Goal: Task Accomplishment & Management: Complete application form

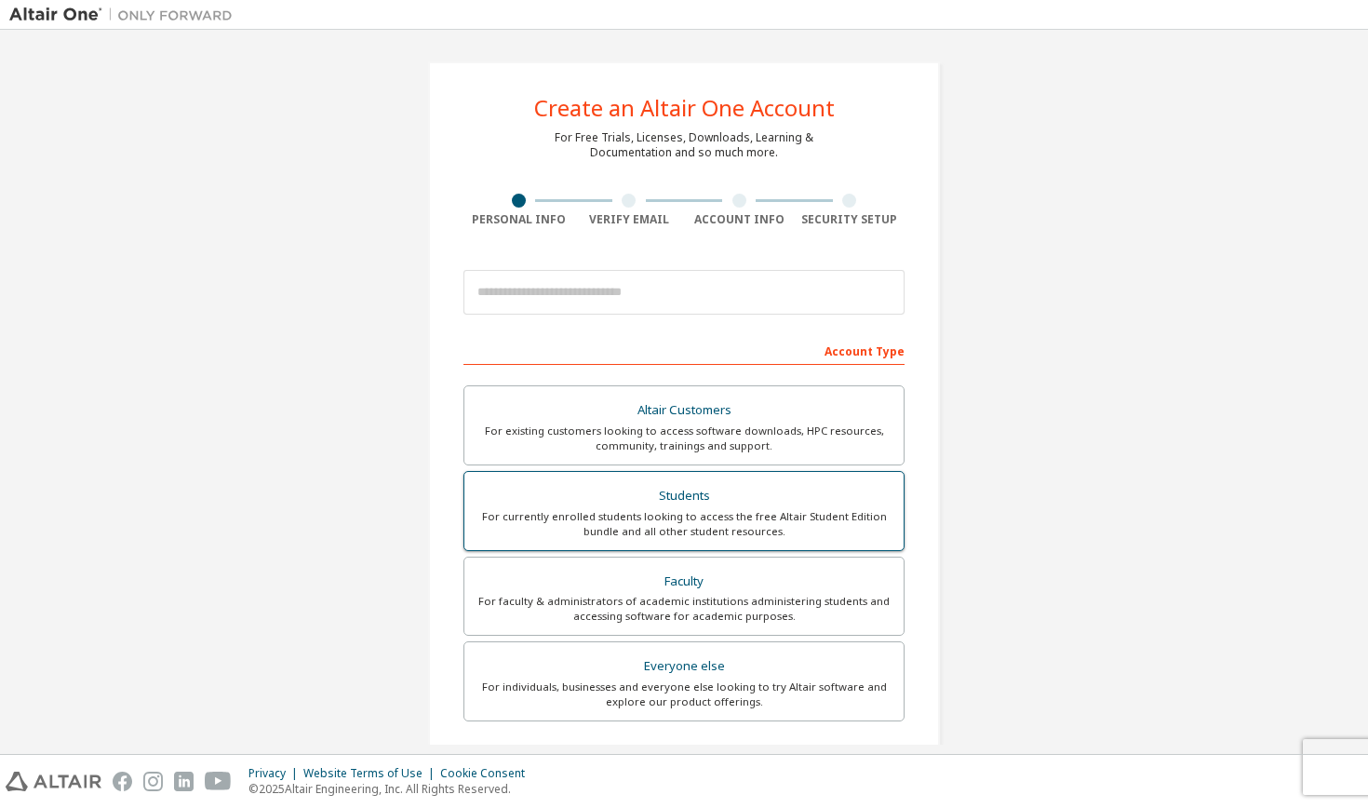
click at [693, 504] on div "Students" at bounding box center [683, 496] width 417 height 26
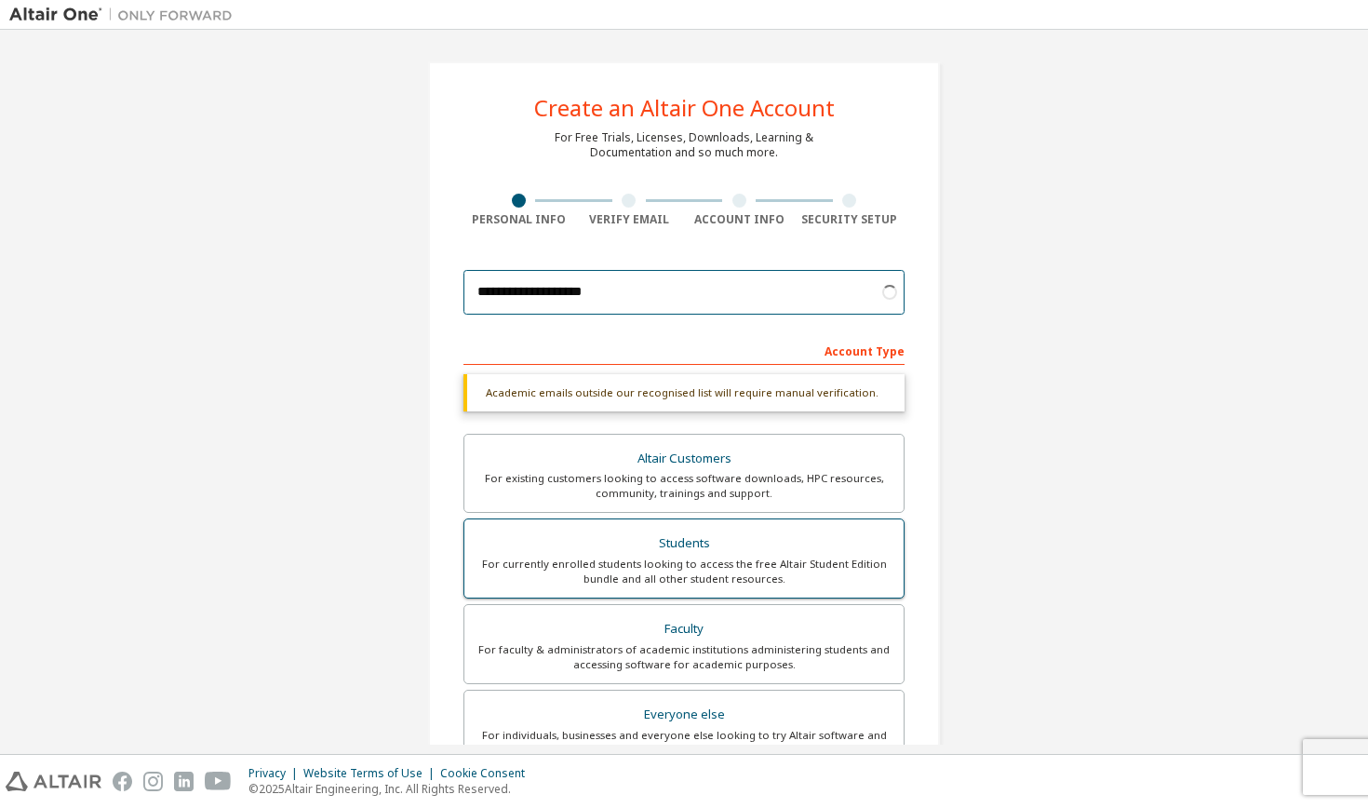
type input "**********"
click at [702, 547] on div "Students" at bounding box center [683, 543] width 417 height 26
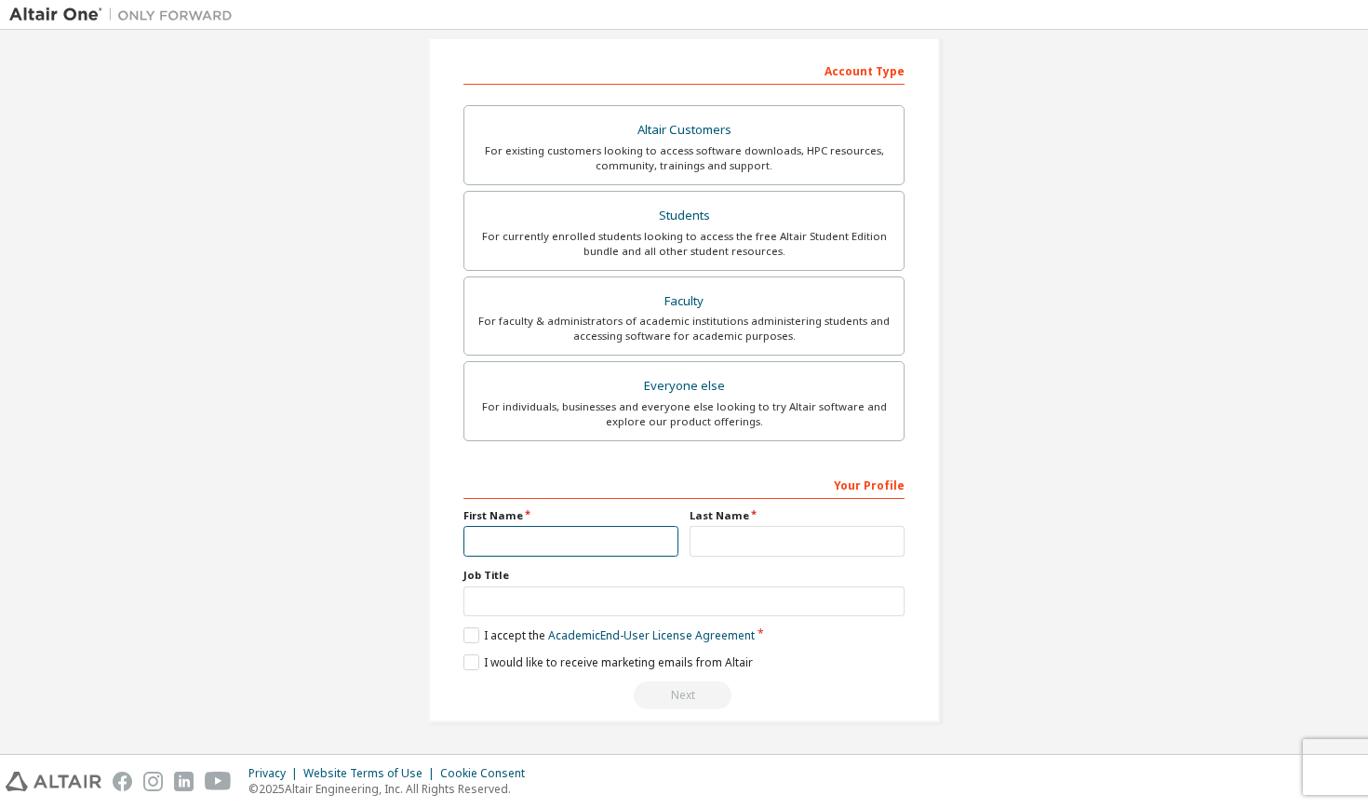
scroll to position [286, 0]
type input "******"
type input "**********"
click at [474, 642] on label "I accept the Academic End-User License Agreement" at bounding box center [608, 635] width 291 height 16
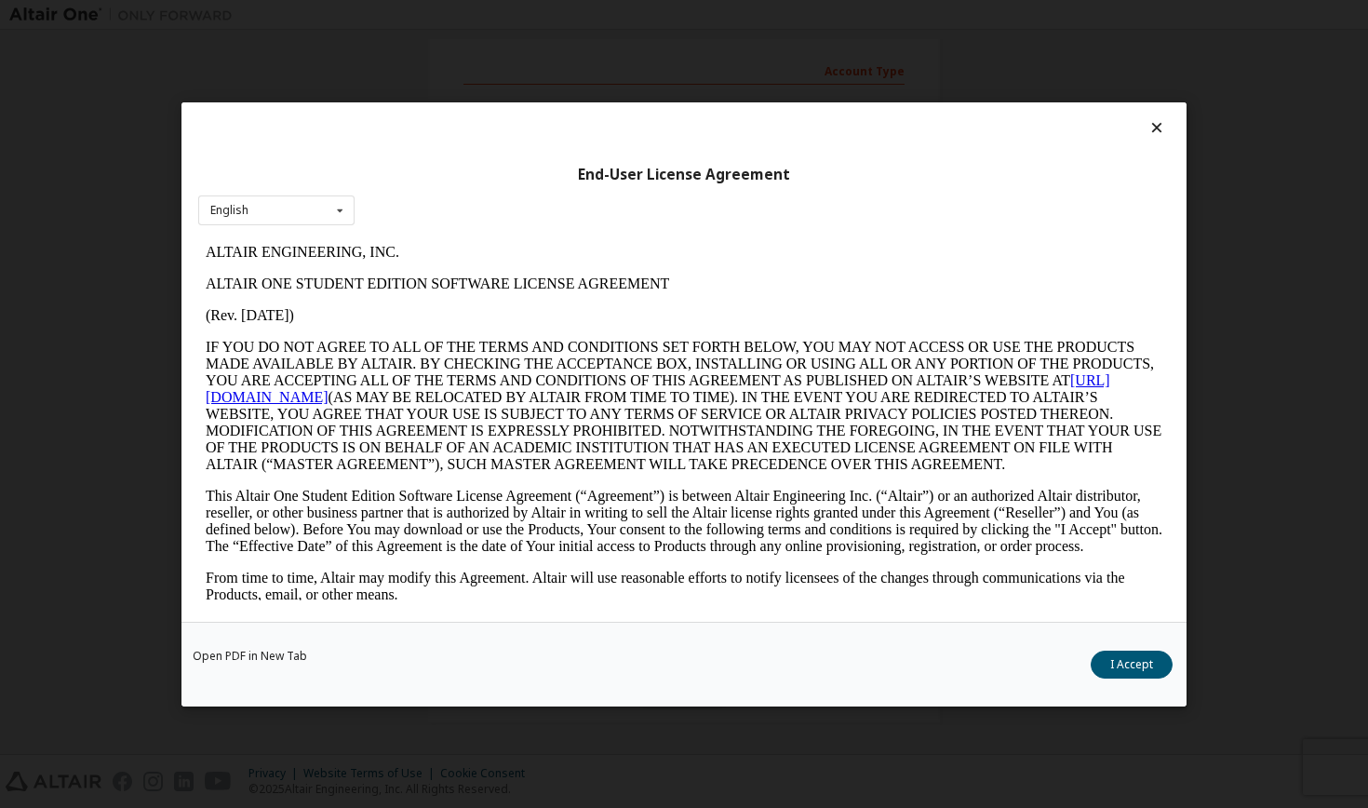
scroll to position [0, 0]
click at [1141, 662] on button "I Accept" at bounding box center [1131, 663] width 82 height 28
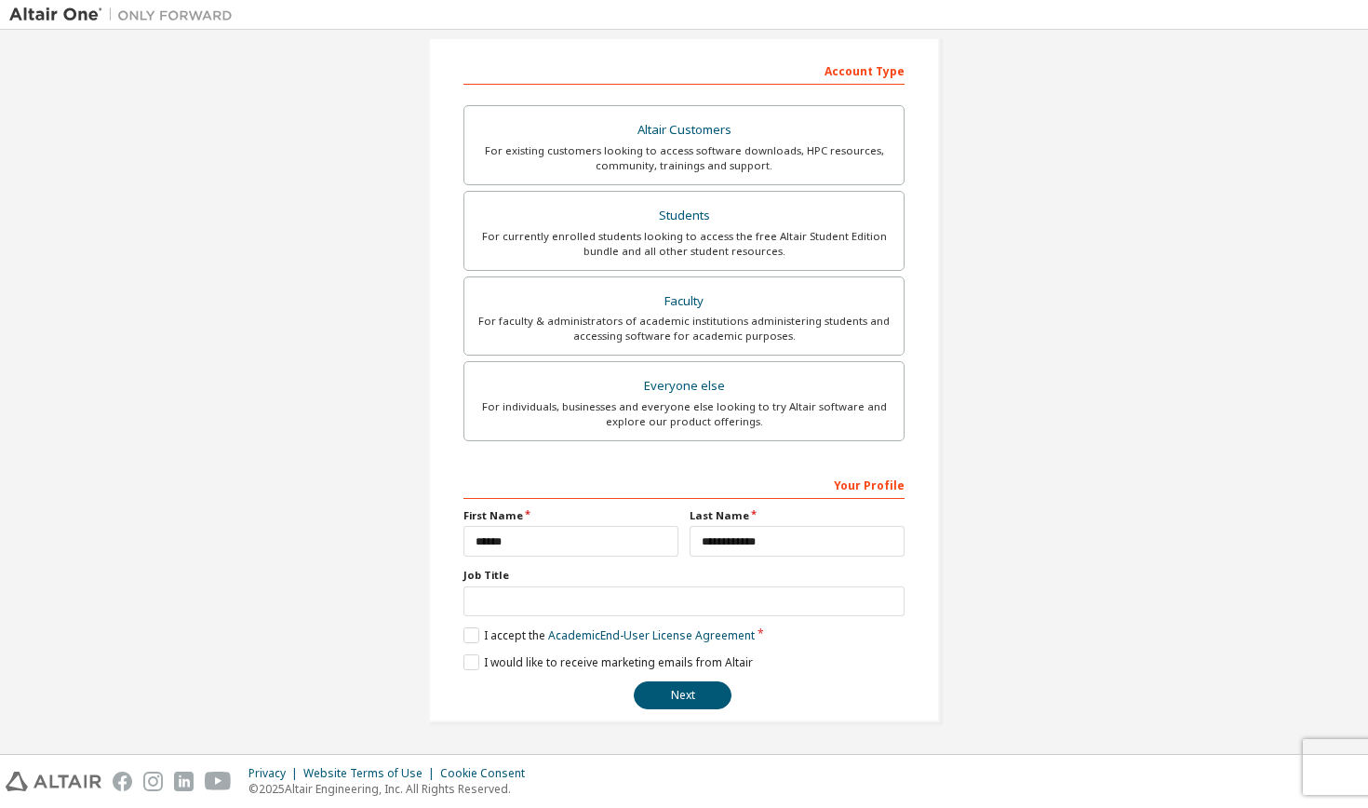
scroll to position [282, 0]
click at [676, 689] on button "Next" at bounding box center [683, 695] width 98 height 28
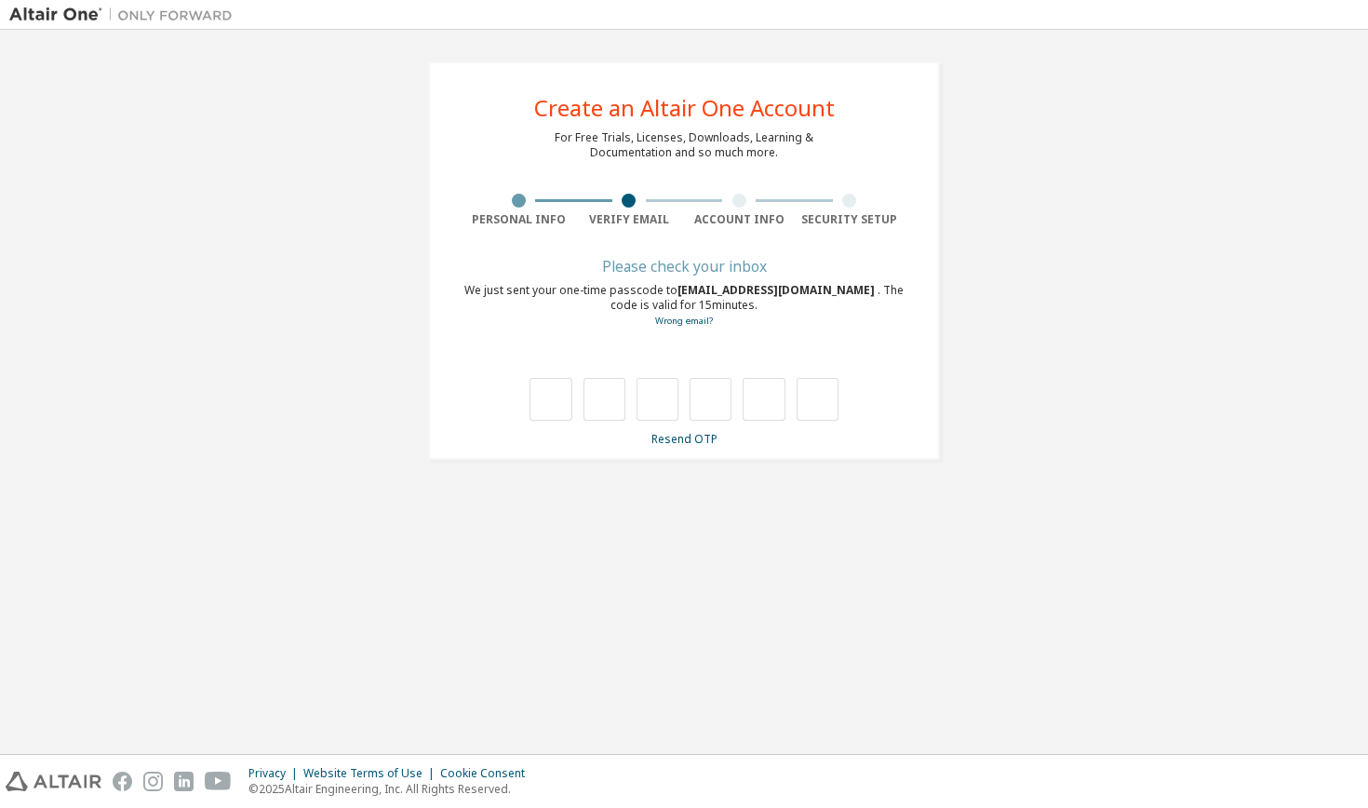
scroll to position [0, 0]
type input "*"
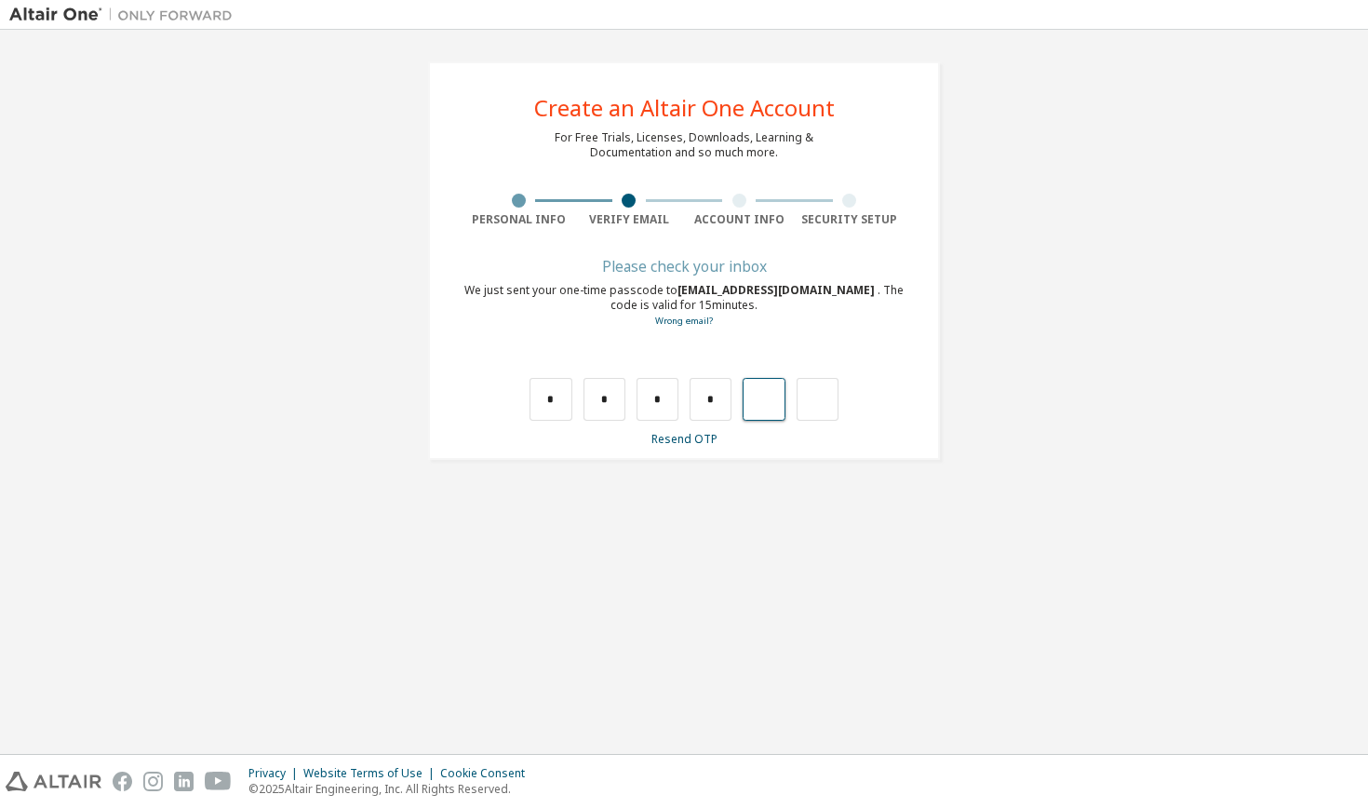
type input "*"
click at [543, 373] on div "Wrong code. Please try again" at bounding box center [683, 380] width 441 height 81
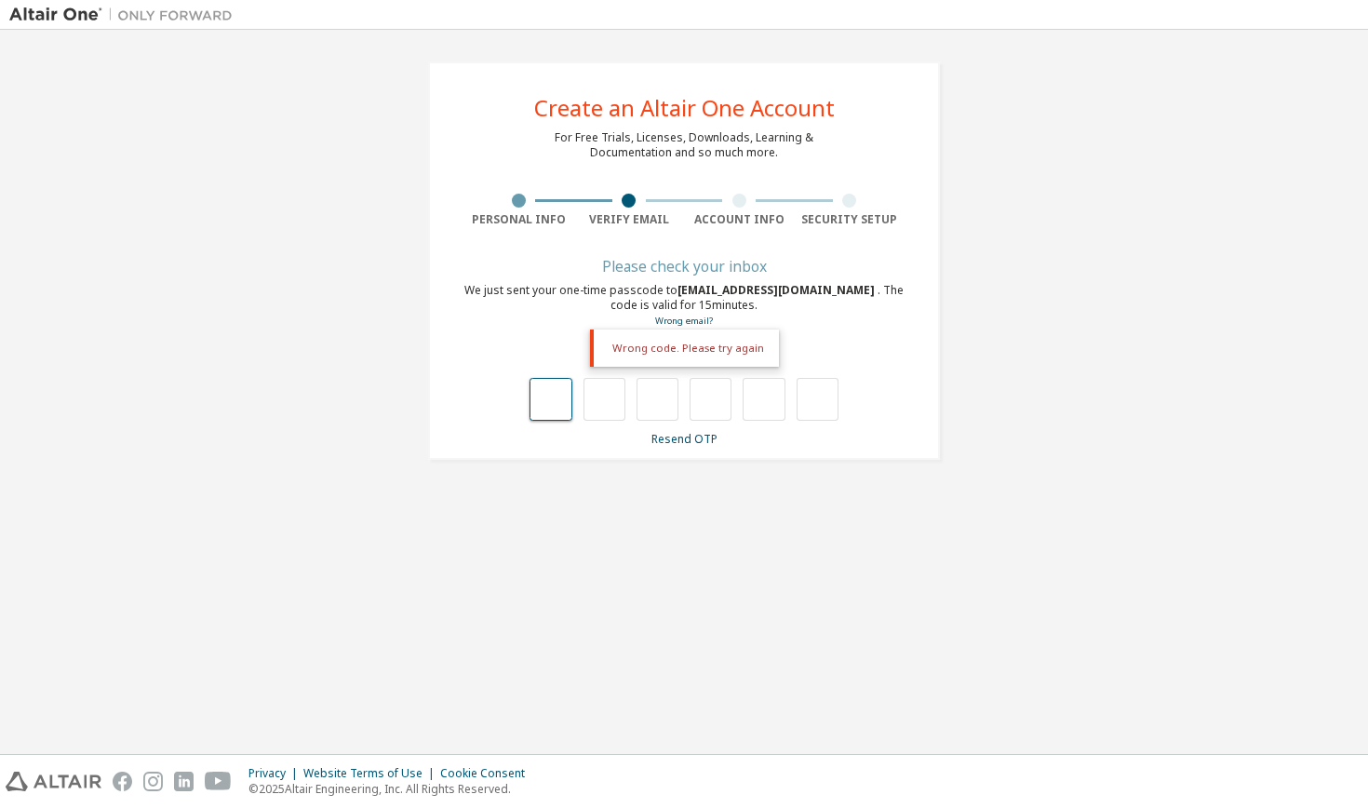
click at [545, 401] on input "text" at bounding box center [550, 399] width 42 height 43
type input "*"
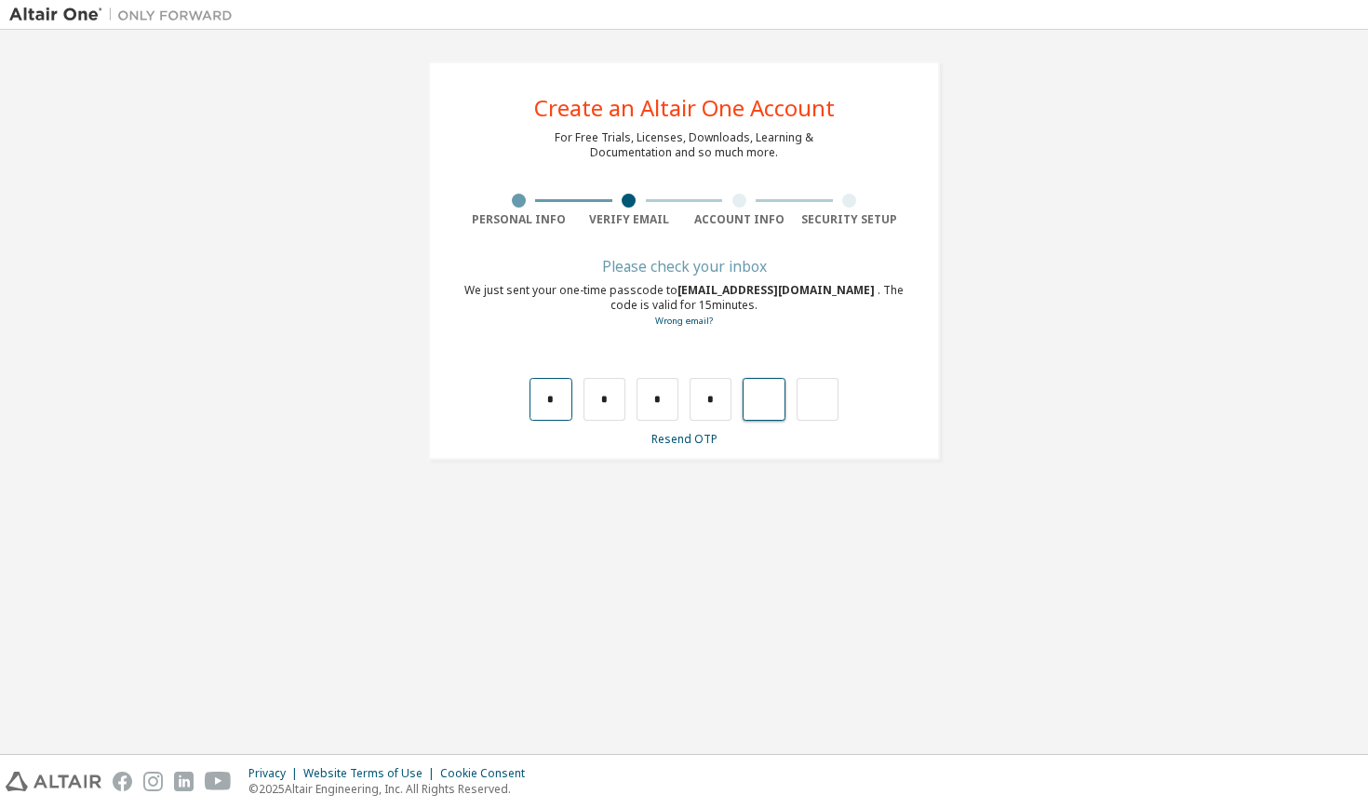
type input "*"
